Goal: Transaction & Acquisition: Book appointment/travel/reservation

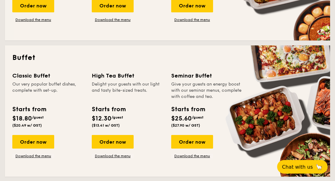
scroll to position [142, 0]
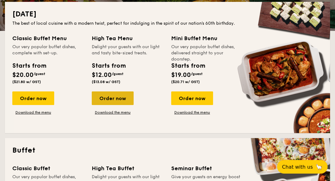
click at [108, 96] on div "Order now" at bounding box center [113, 98] width 42 height 14
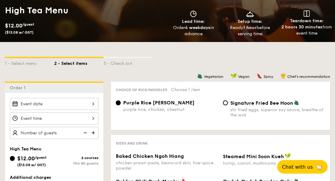
scroll to position [154, 0]
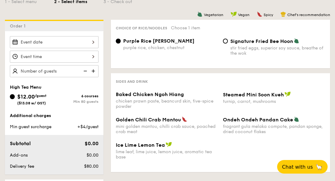
click at [93, 43] on div at bounding box center [54, 42] width 89 height 12
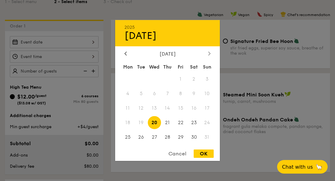
click at [210, 51] on icon at bounding box center [210, 53] width 2 height 4
click at [74, 17] on div at bounding box center [167, 90] width 335 height 181
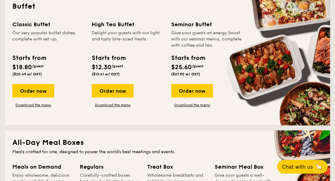
scroll to position [296, 0]
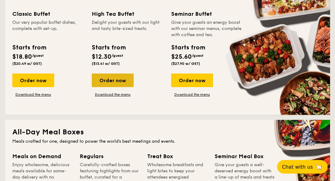
click at [109, 83] on div "Order now" at bounding box center [113, 80] width 42 height 14
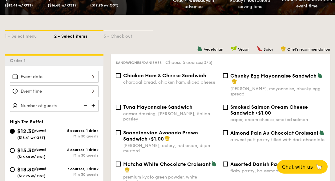
scroll to position [123, 0]
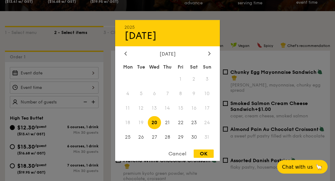
click at [90, 76] on div "2025 Aug [DATE] Tue Wed Thu Fri Sat Sun 1 2 3 4 5 6 7 8 9 10 11 12 13 14 15 16 …" at bounding box center [54, 73] width 89 height 12
click at [207, 53] on div at bounding box center [210, 54] width 6 height 6
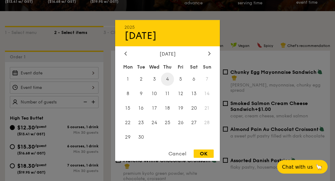
click at [168, 80] on span "4" at bounding box center [167, 78] width 13 height 13
click at [201, 154] on div "OK" at bounding box center [204, 153] width 20 height 8
type input "[DATE]"
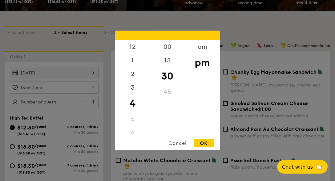
click at [91, 86] on div "12 1 2 3 4 5 6 7 8 9 10 11 00 15 30 45 am pm Cancel OK" at bounding box center [54, 87] width 89 height 12
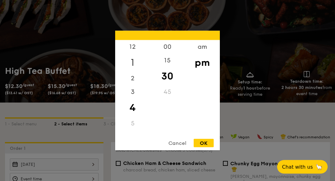
scroll to position [31, 0]
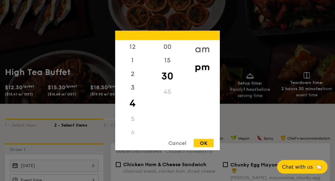
click at [203, 48] on div "am" at bounding box center [202, 49] width 35 height 18
click at [182, 141] on div "Cancel" at bounding box center [177, 143] width 30 height 8
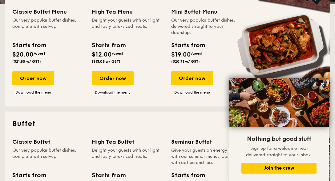
scroll to position [261, 0]
